Goal: Transaction & Acquisition: Purchase product/service

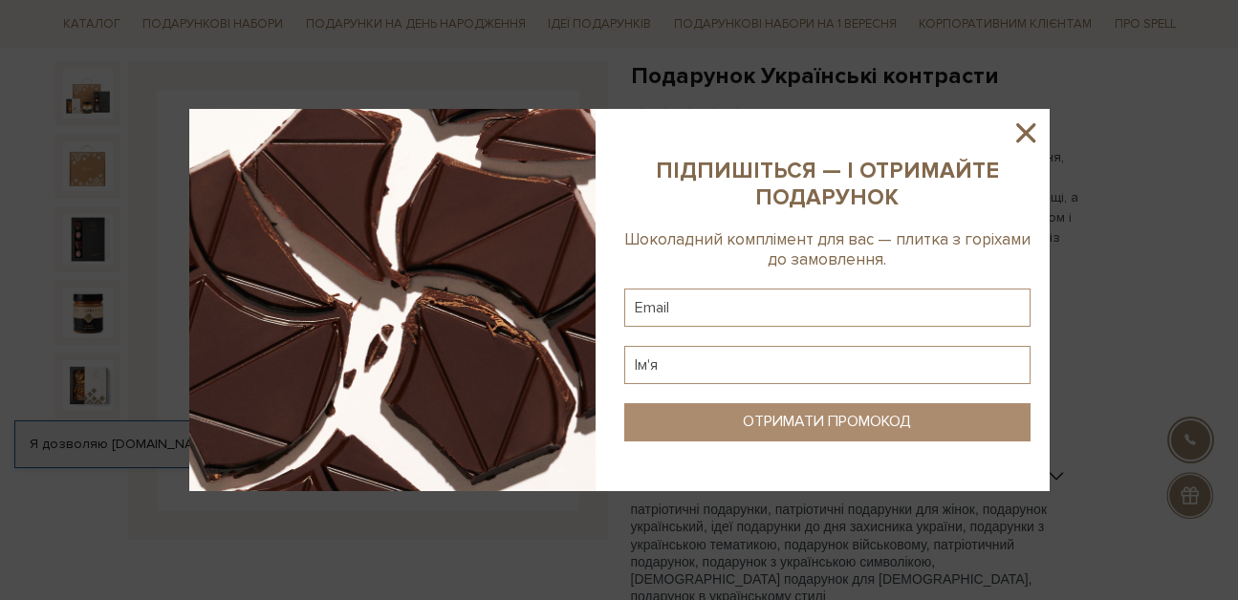
click at [1032, 143] on icon at bounding box center [1026, 133] width 33 height 33
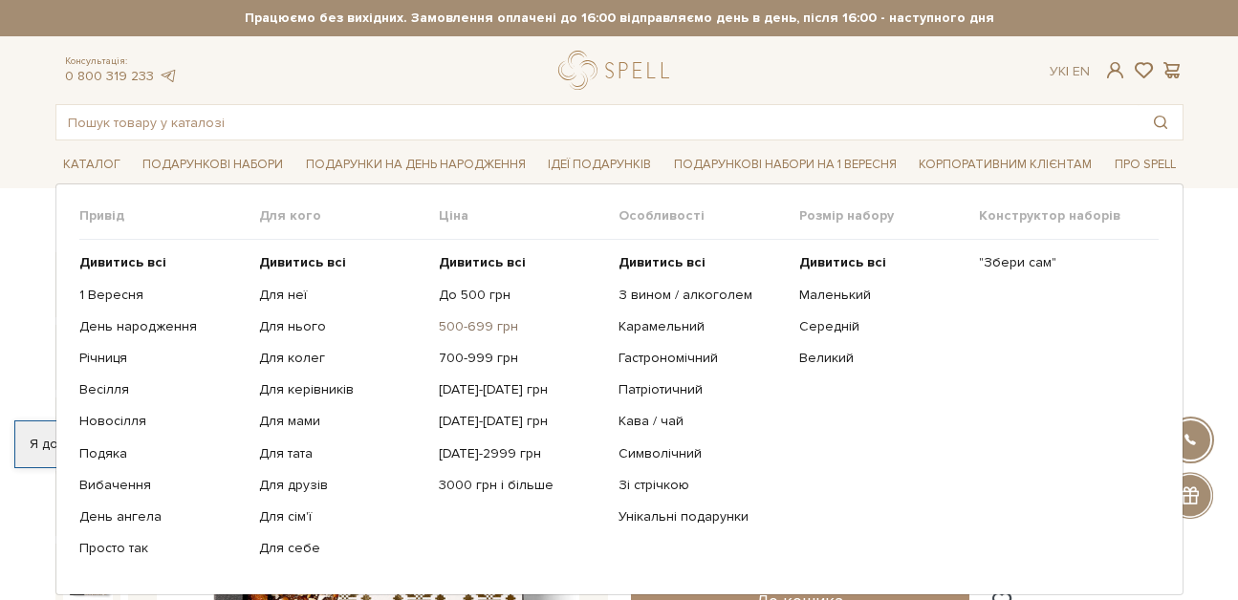
click at [483, 326] on link "500-699 грн" at bounding box center [521, 326] width 165 height 17
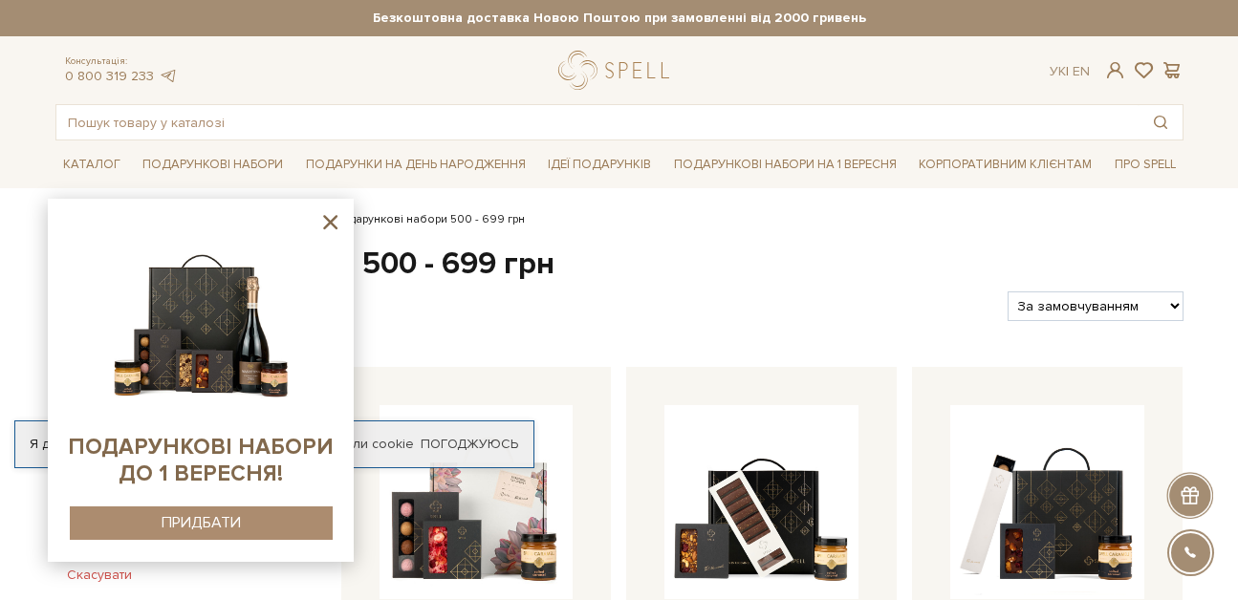
click at [330, 218] on icon at bounding box center [330, 222] width 24 height 24
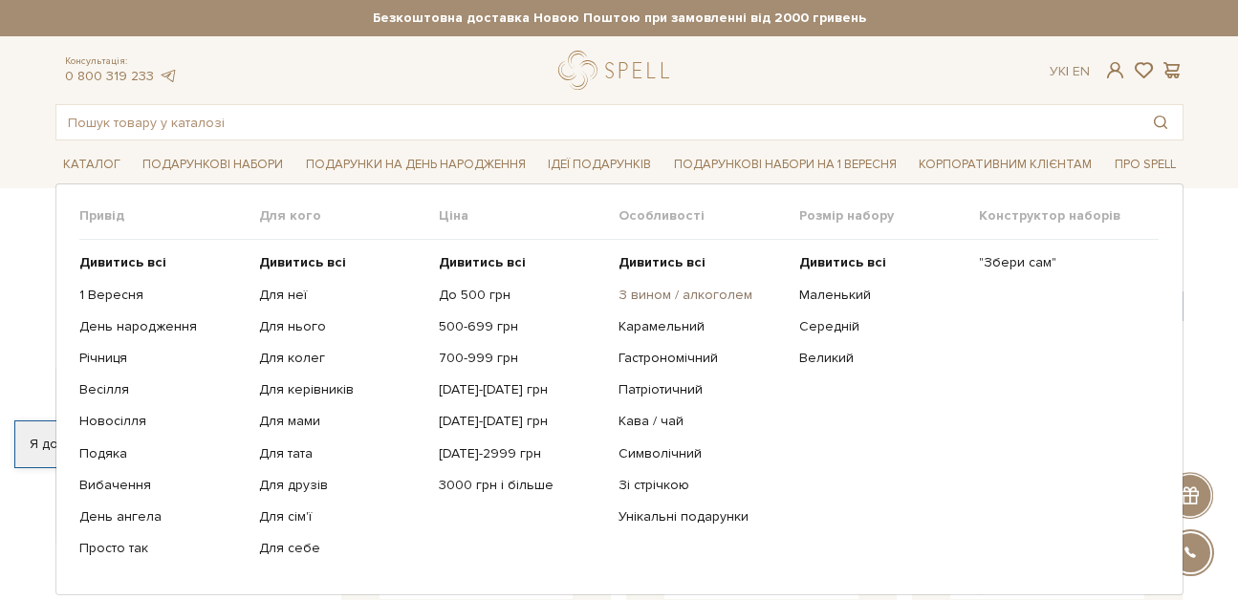
click at [699, 294] on link "З вином / алкоголем" at bounding box center [701, 295] width 165 height 17
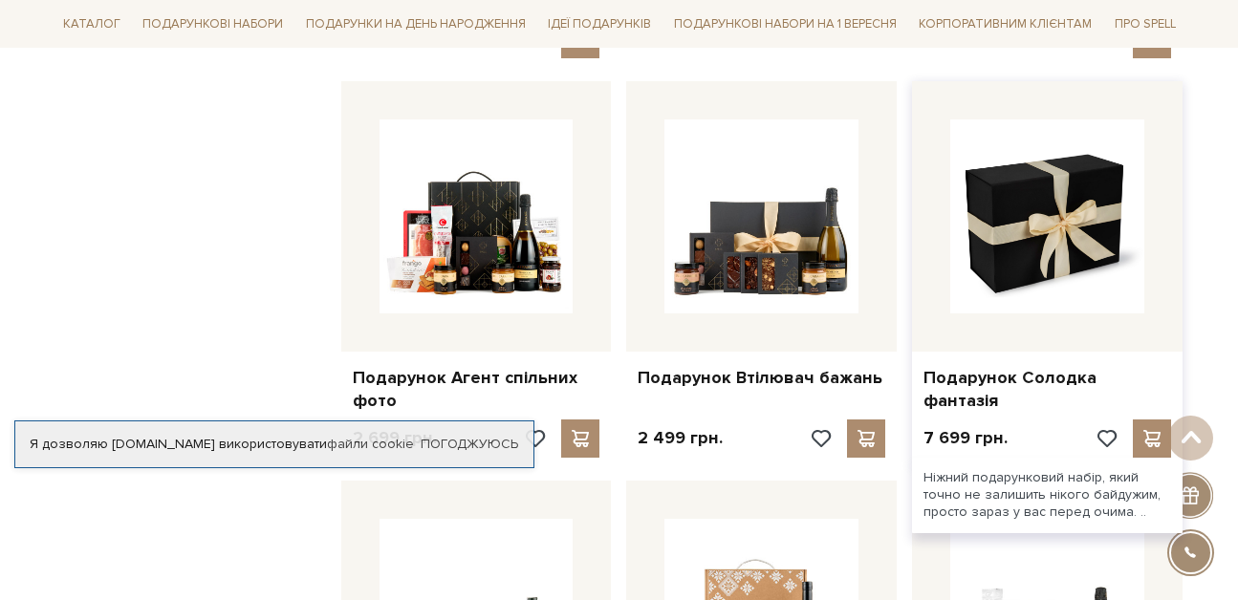
scroll to position [1530, 0]
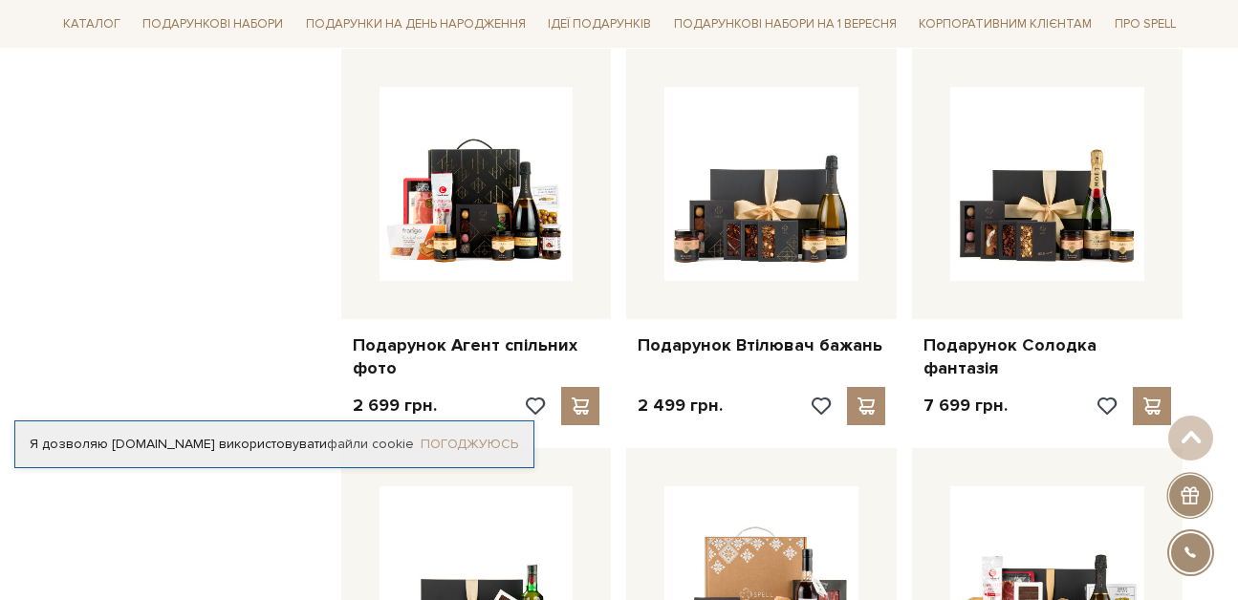
click at [501, 439] on link "Погоджуюсь" at bounding box center [470, 444] width 98 height 17
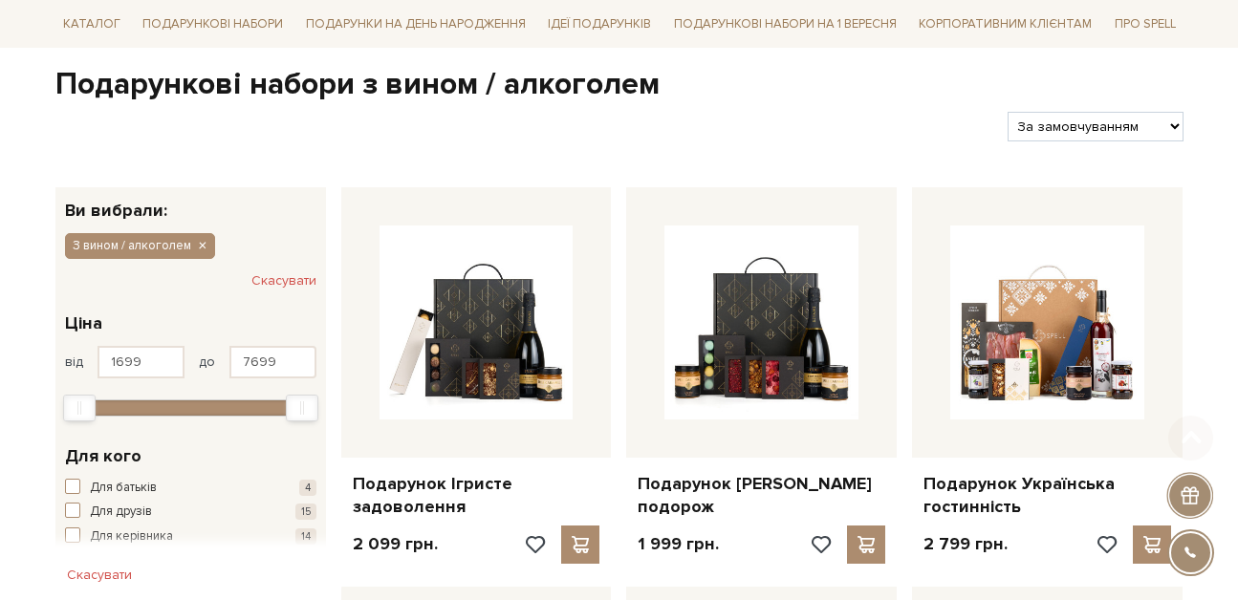
scroll to position [191, 0]
